Goal: Find specific page/section: Find specific page/section

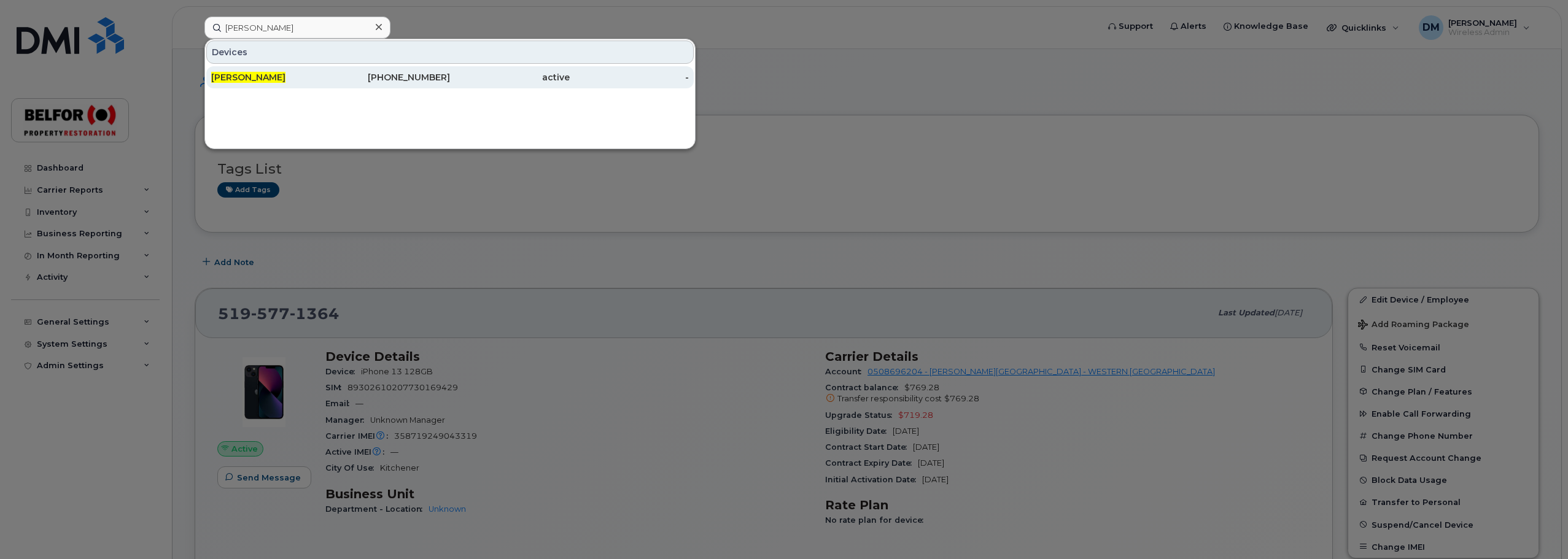
type input "[PERSON_NAME]"
click at [252, 80] on div "[PERSON_NAME]" at bounding box center [271, 77] width 120 height 12
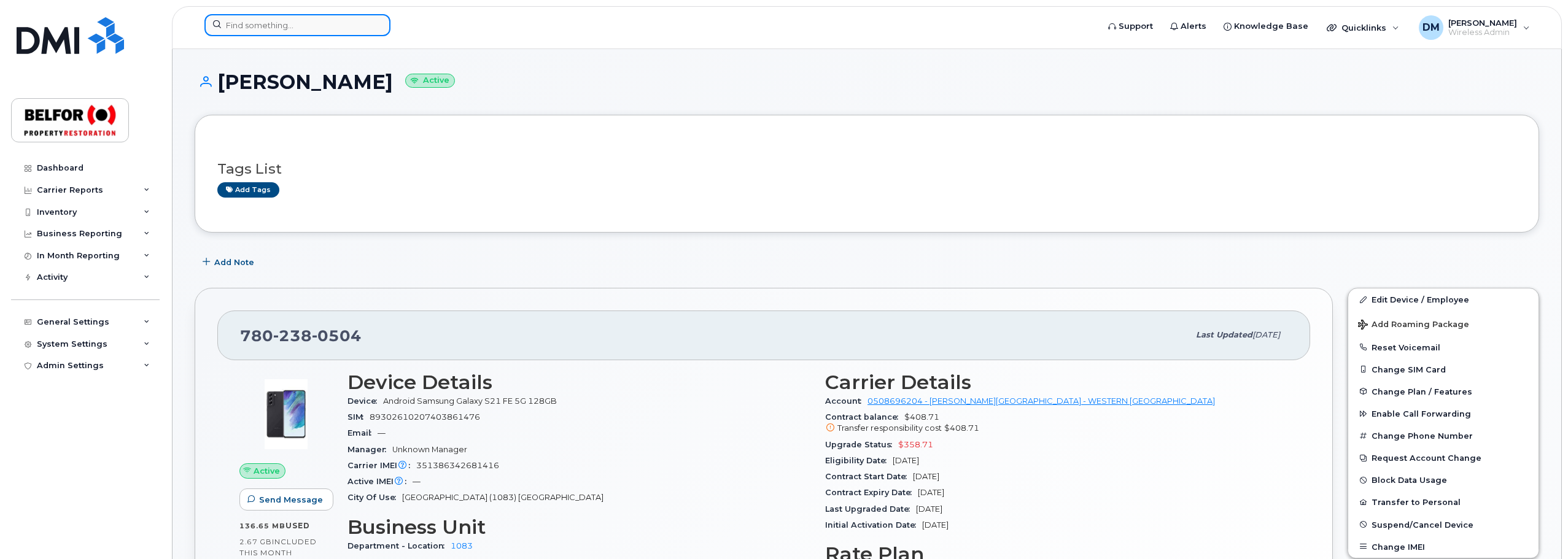
click at [258, 29] on input at bounding box center [297, 25] width 186 height 22
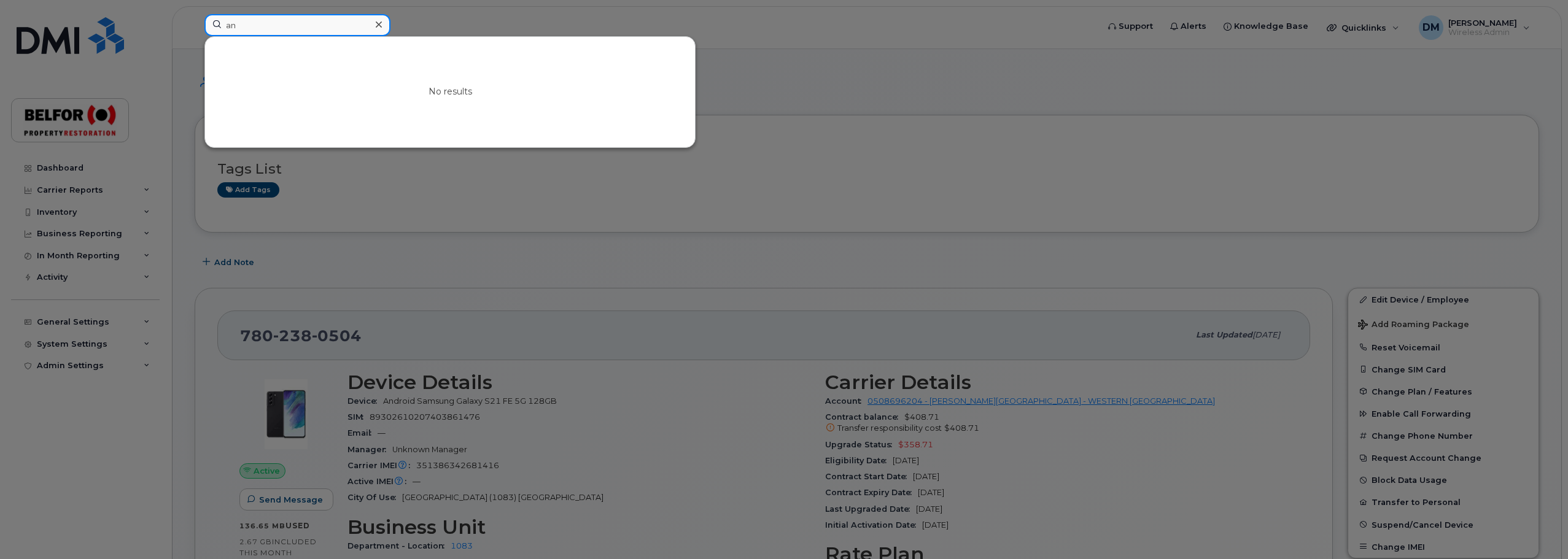
type input "a"
type input "aj"
click at [378, 24] on icon at bounding box center [379, 24] width 6 height 6
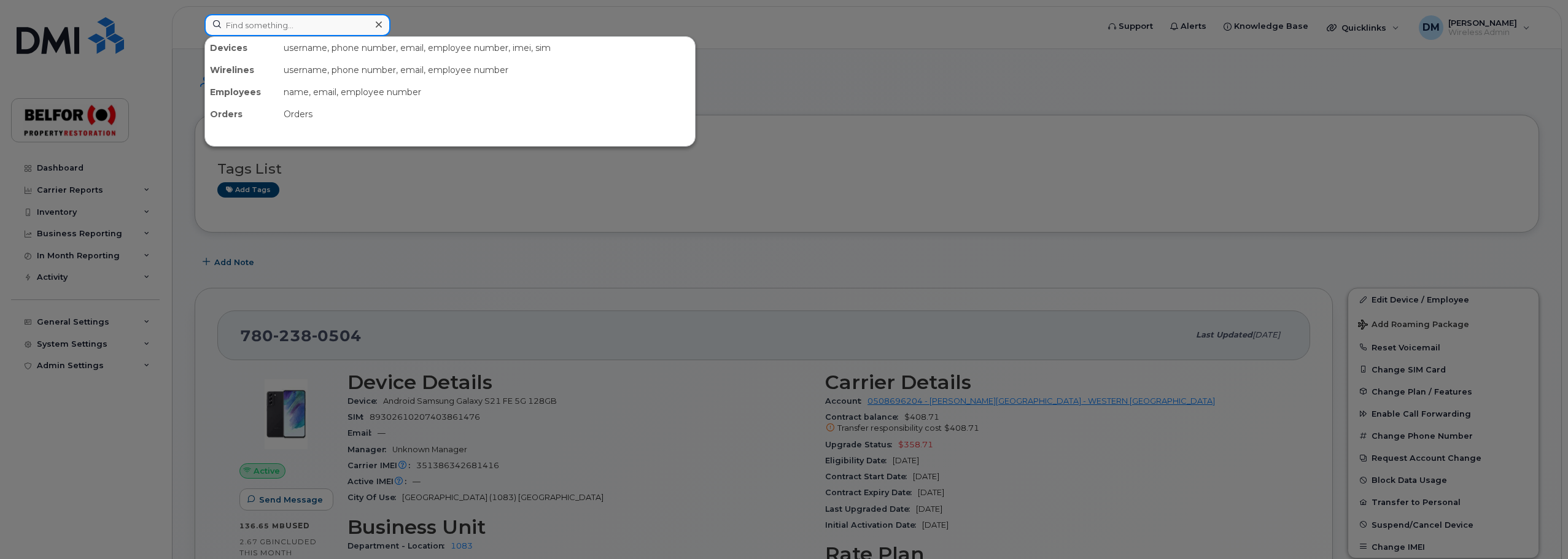
click at [244, 26] on input at bounding box center [297, 25] width 186 height 22
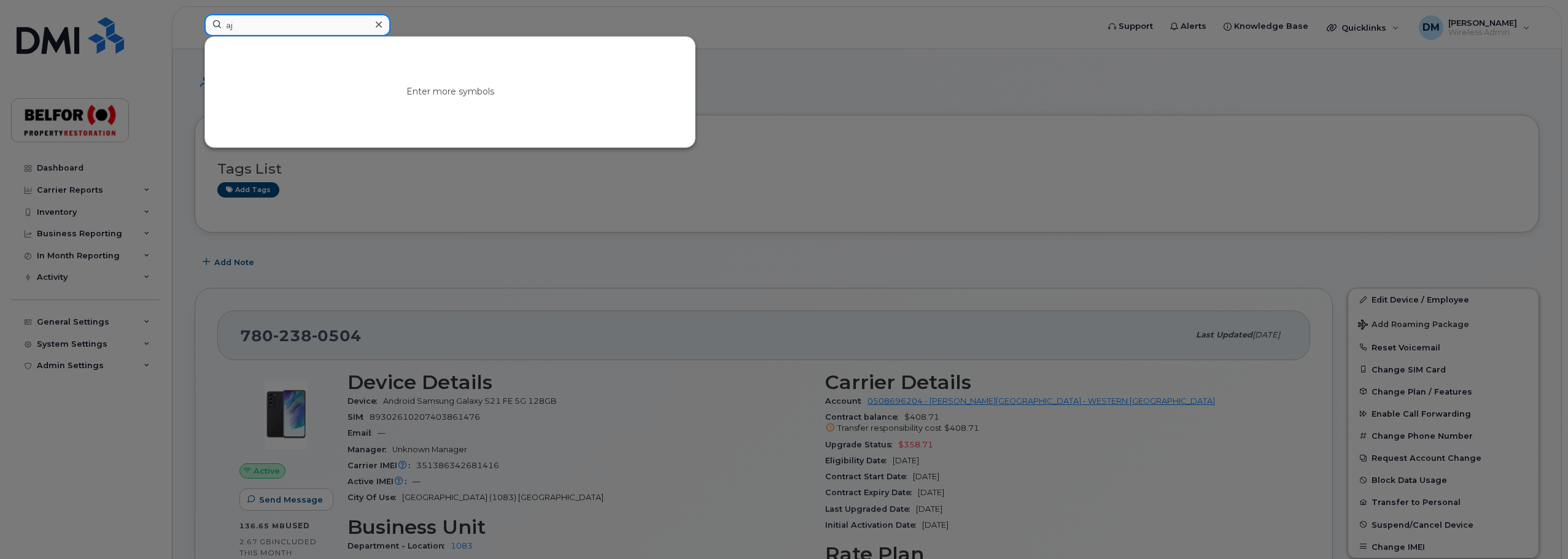
type input "a"
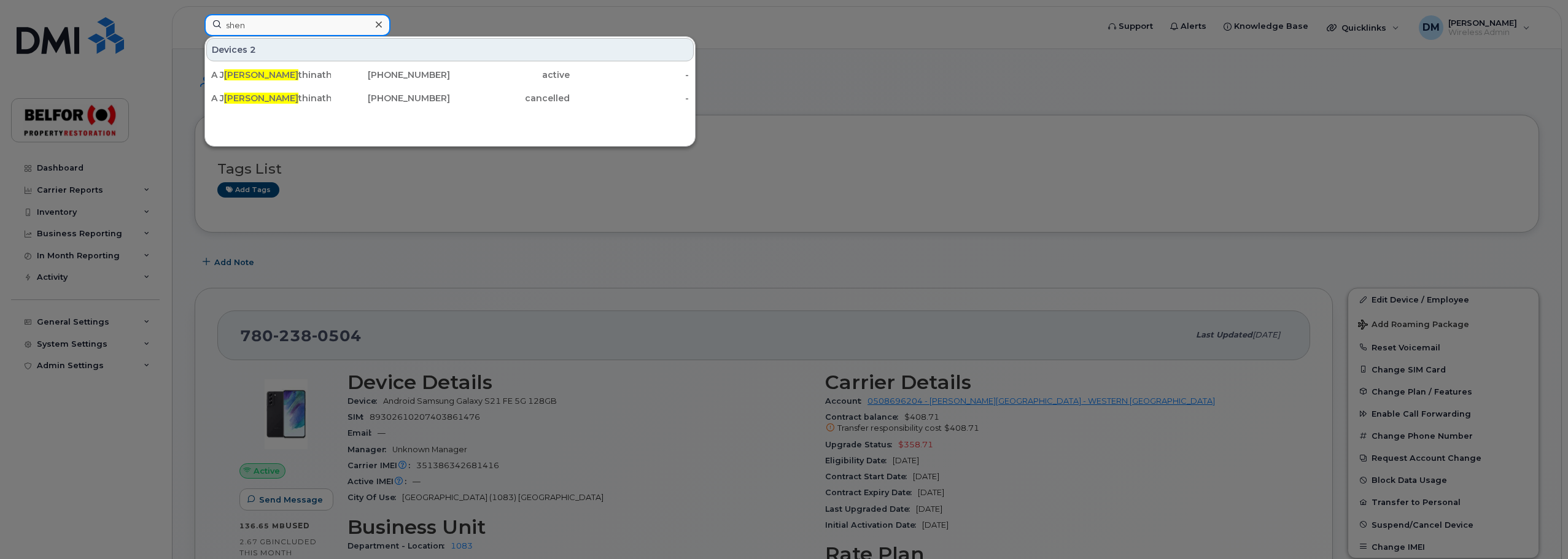
click at [240, 28] on input "shen" at bounding box center [297, 25] width 186 height 22
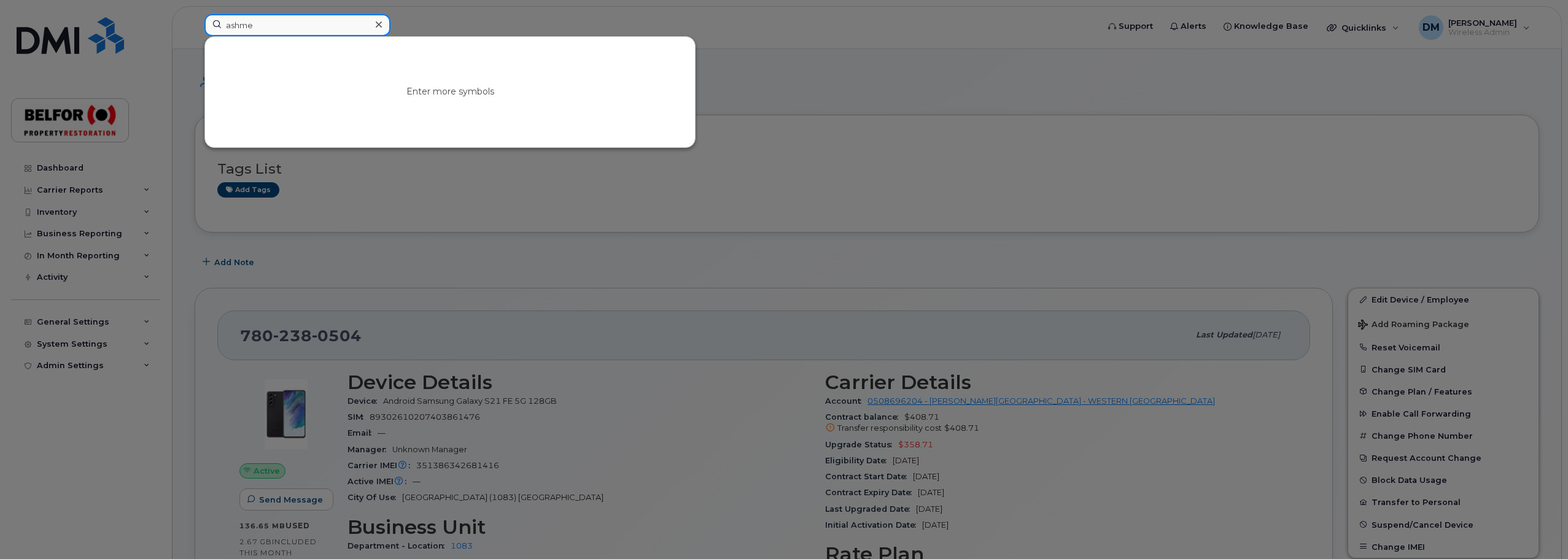
type input "ashmed"
click at [251, 23] on input "ashmed" at bounding box center [297, 25] width 186 height 22
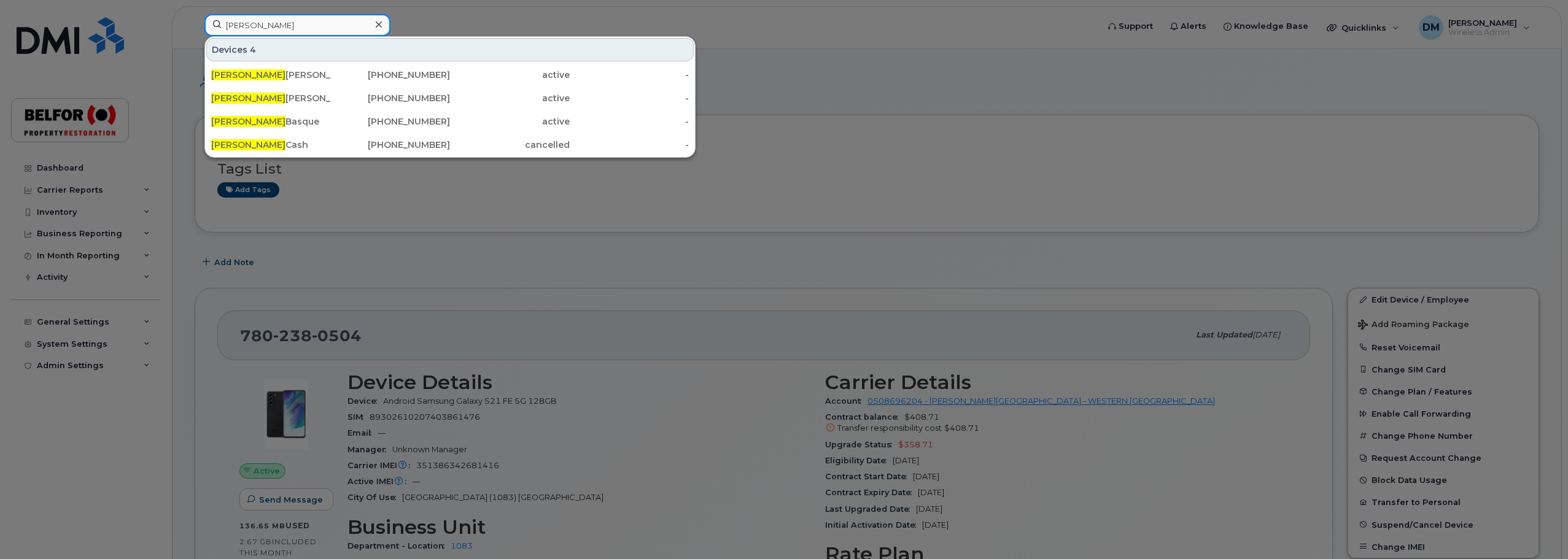
click at [239, 25] on input "[PERSON_NAME]" at bounding box center [297, 25] width 186 height 22
click at [238, 25] on input "[PERSON_NAME]" at bounding box center [297, 25] width 186 height 22
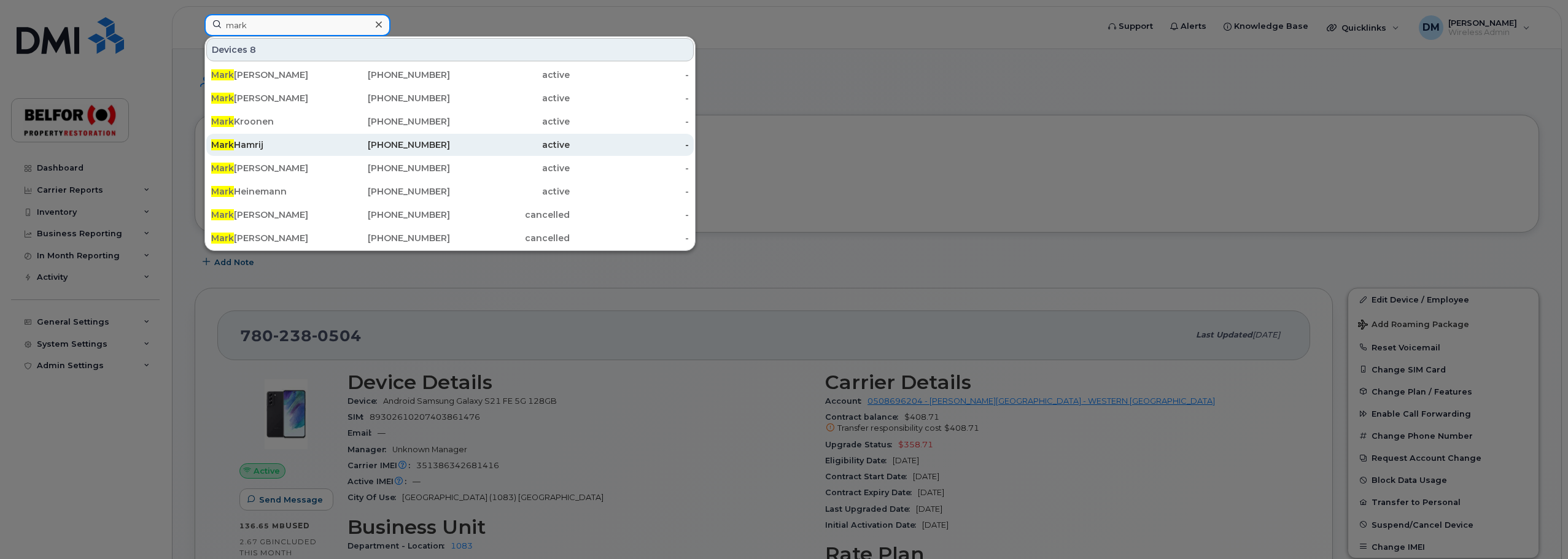
type input "mark"
click at [248, 147] on div "[PERSON_NAME]" at bounding box center [271, 144] width 120 height 12
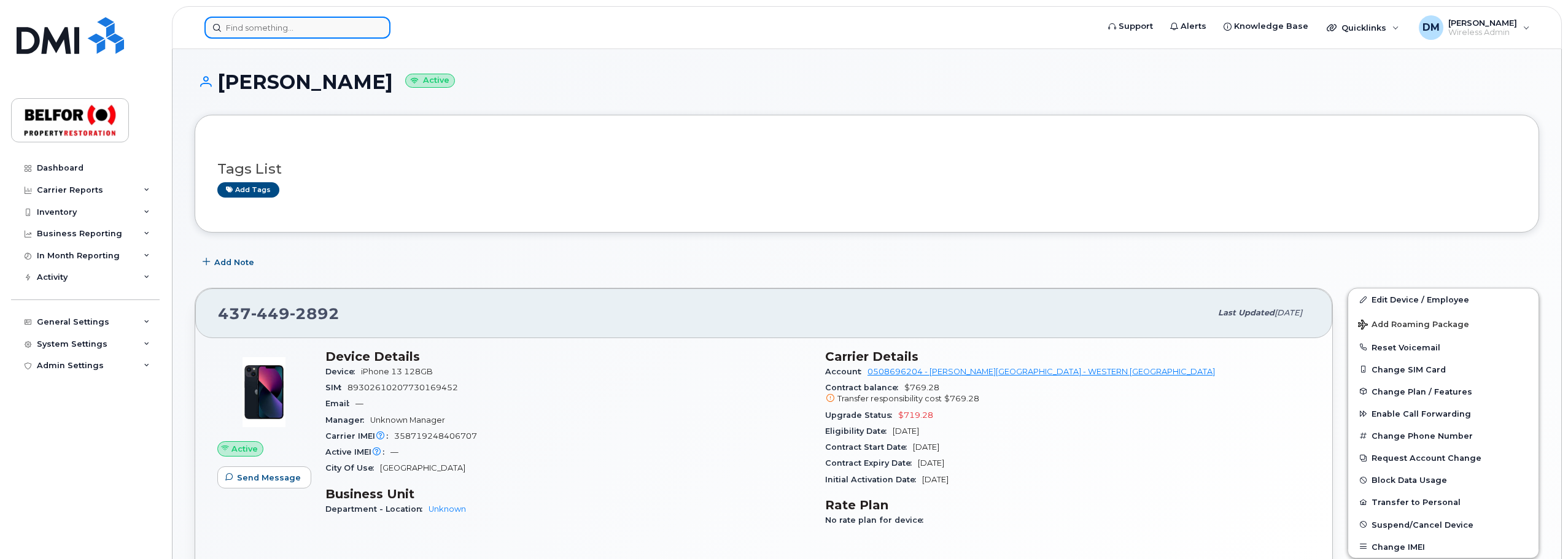
click at [243, 29] on input at bounding box center [297, 28] width 186 height 22
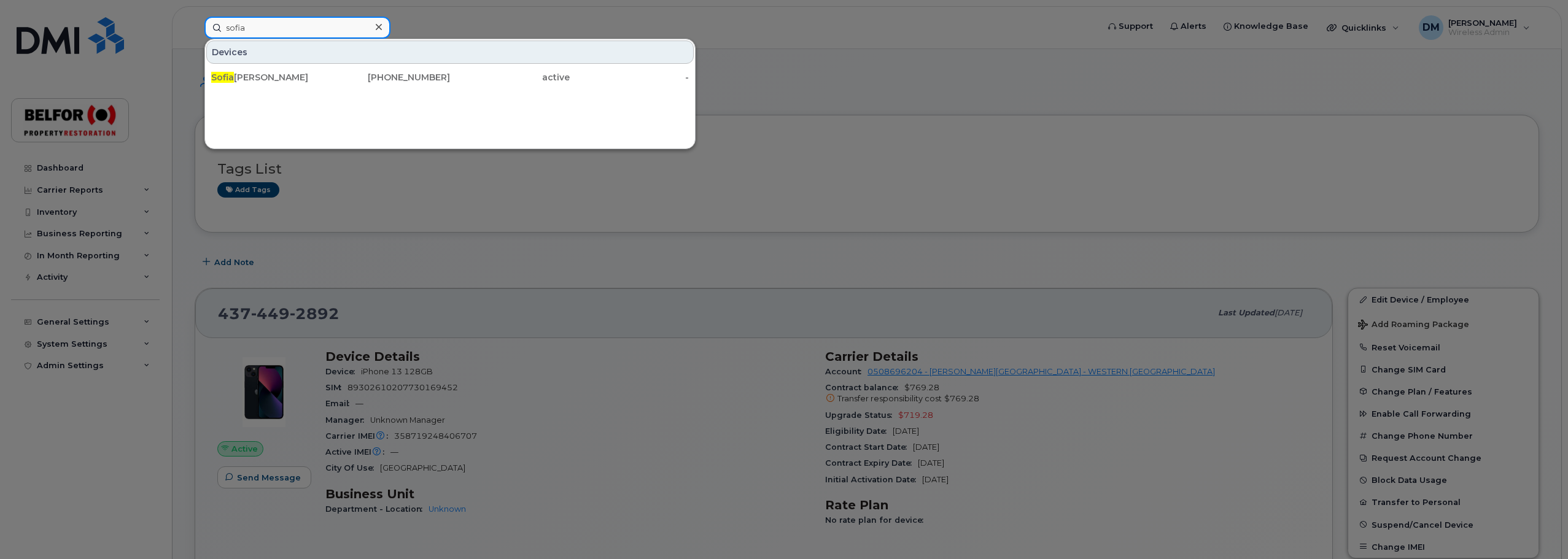
type input "sofia"
